Goal: Task Accomplishment & Management: Use online tool/utility

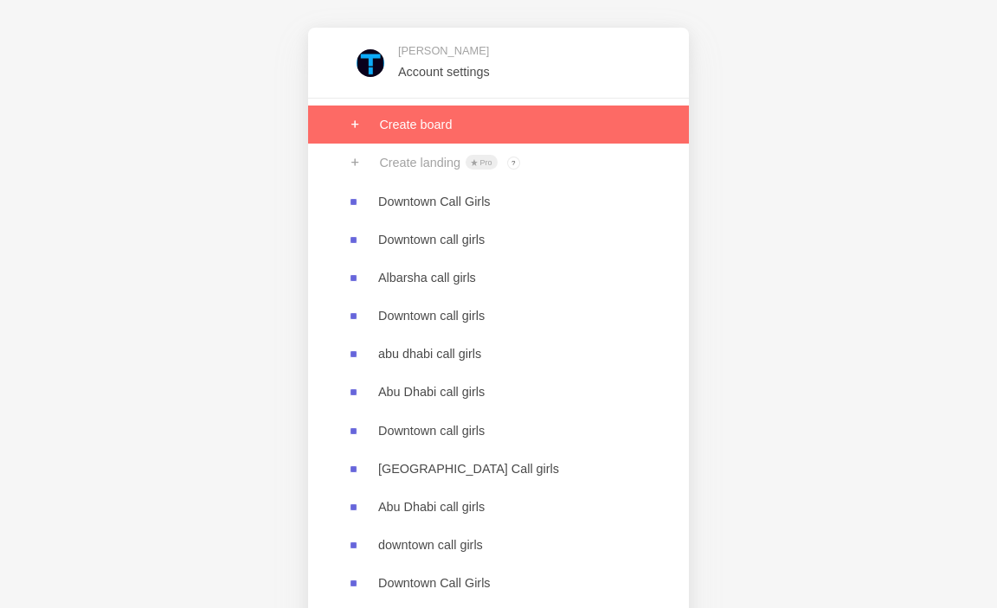
click at [419, 128] on link at bounding box center [498, 125] width 381 height 38
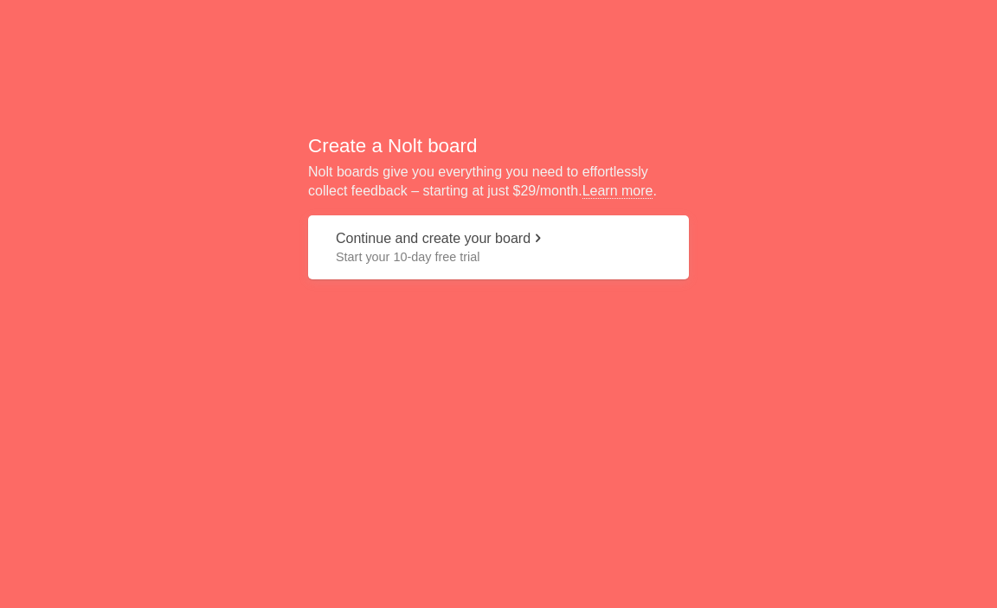
click at [436, 272] on button "Continue and create your board Start your 10-day free trial" at bounding box center [498, 248] width 381 height 65
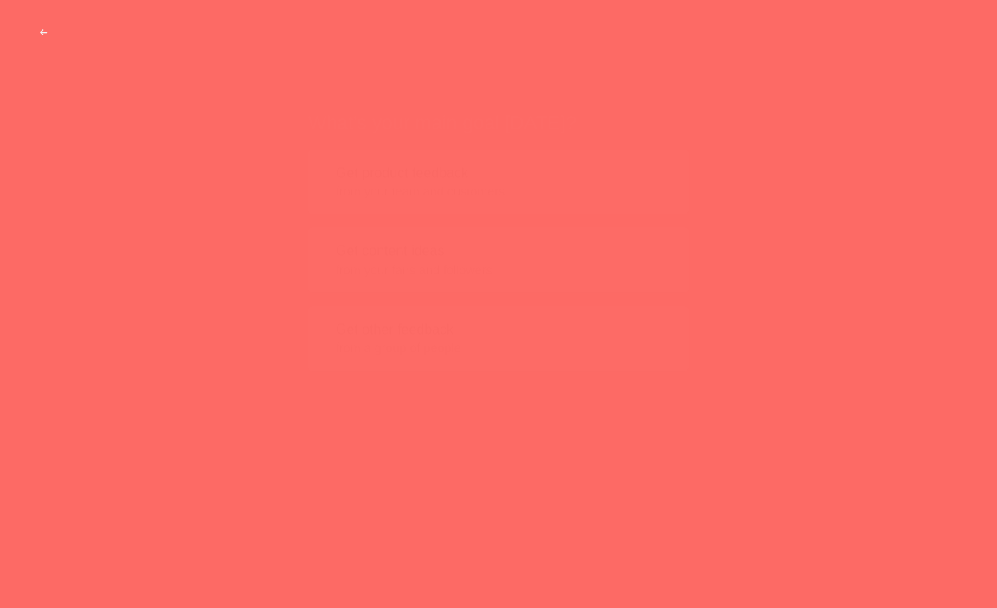
click at [531, 152] on span "from your team and customers" at bounding box center [498, 157] width 325 height 17
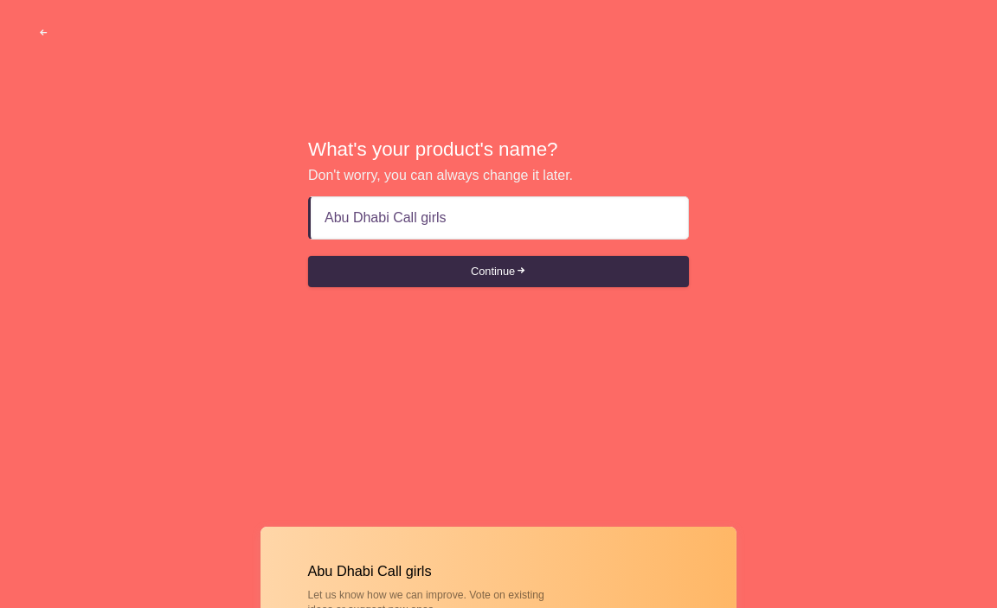
type input "Abu Dhabi Call girls"
click at [308, 256] on button "Continue" at bounding box center [498, 271] width 381 height 31
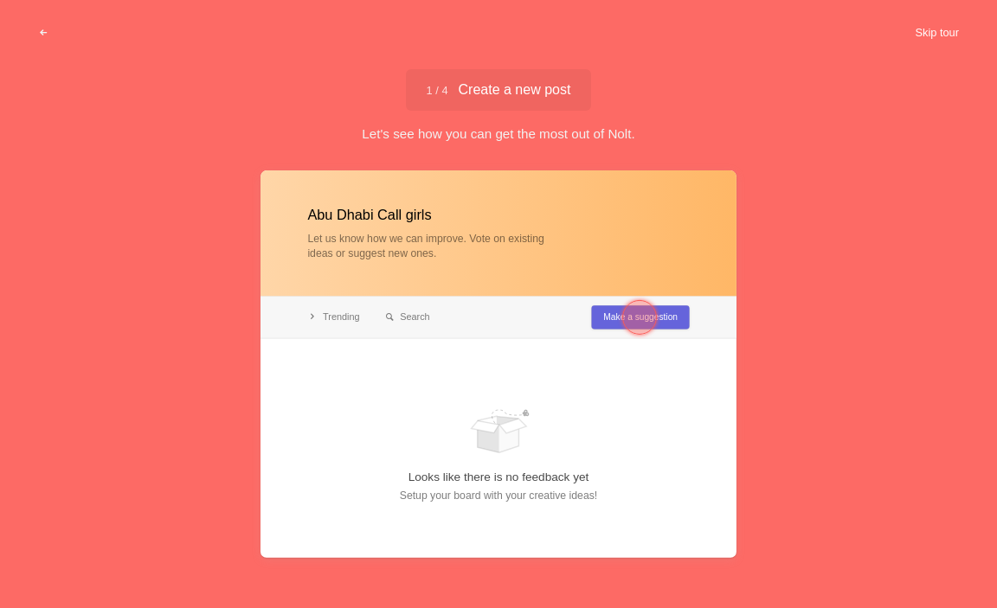
click at [902, 34] on button "Skip tour" at bounding box center [937, 32] width 86 height 31
